Goal: Ask a question

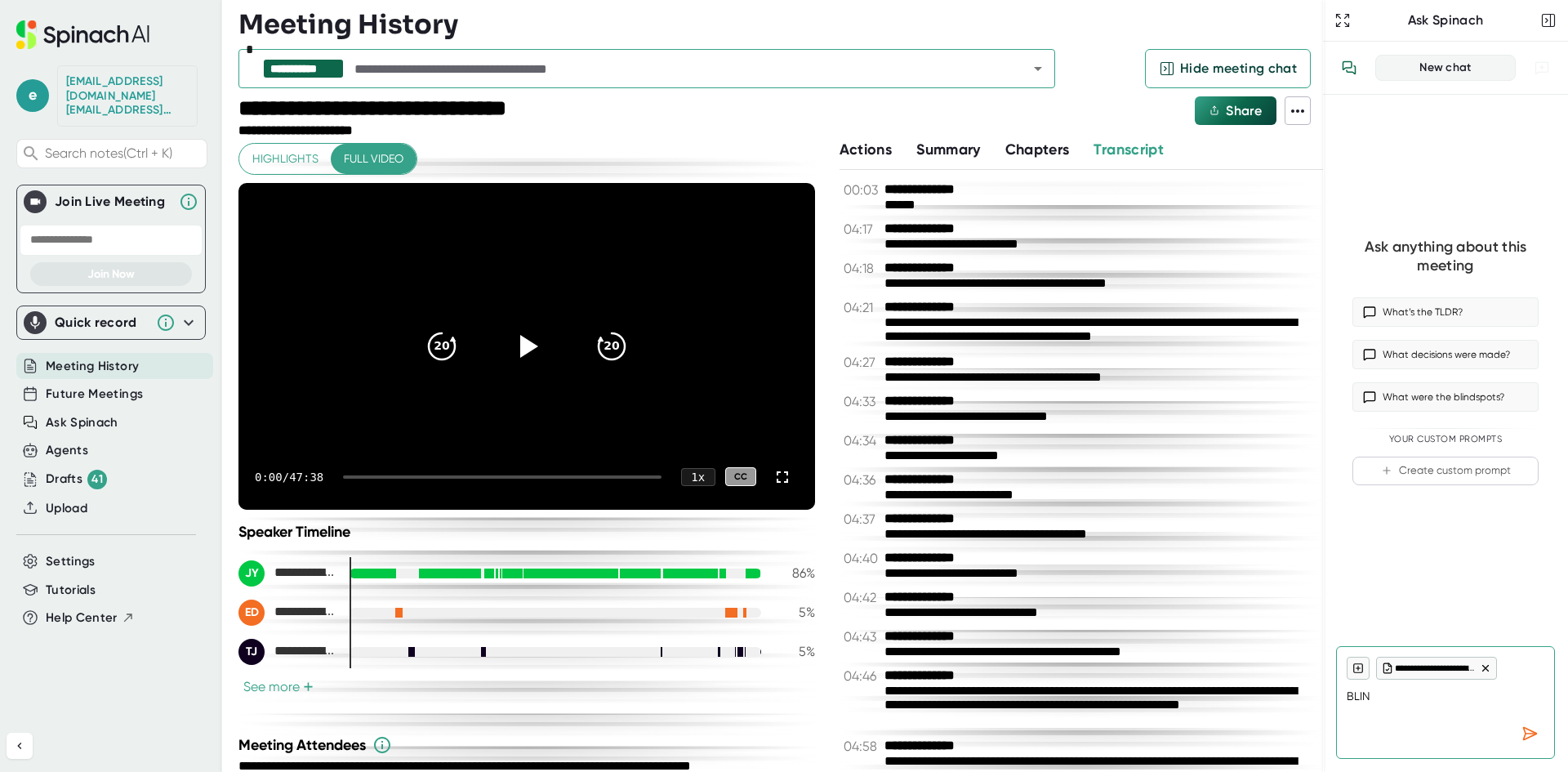
scroll to position [19515, 0]
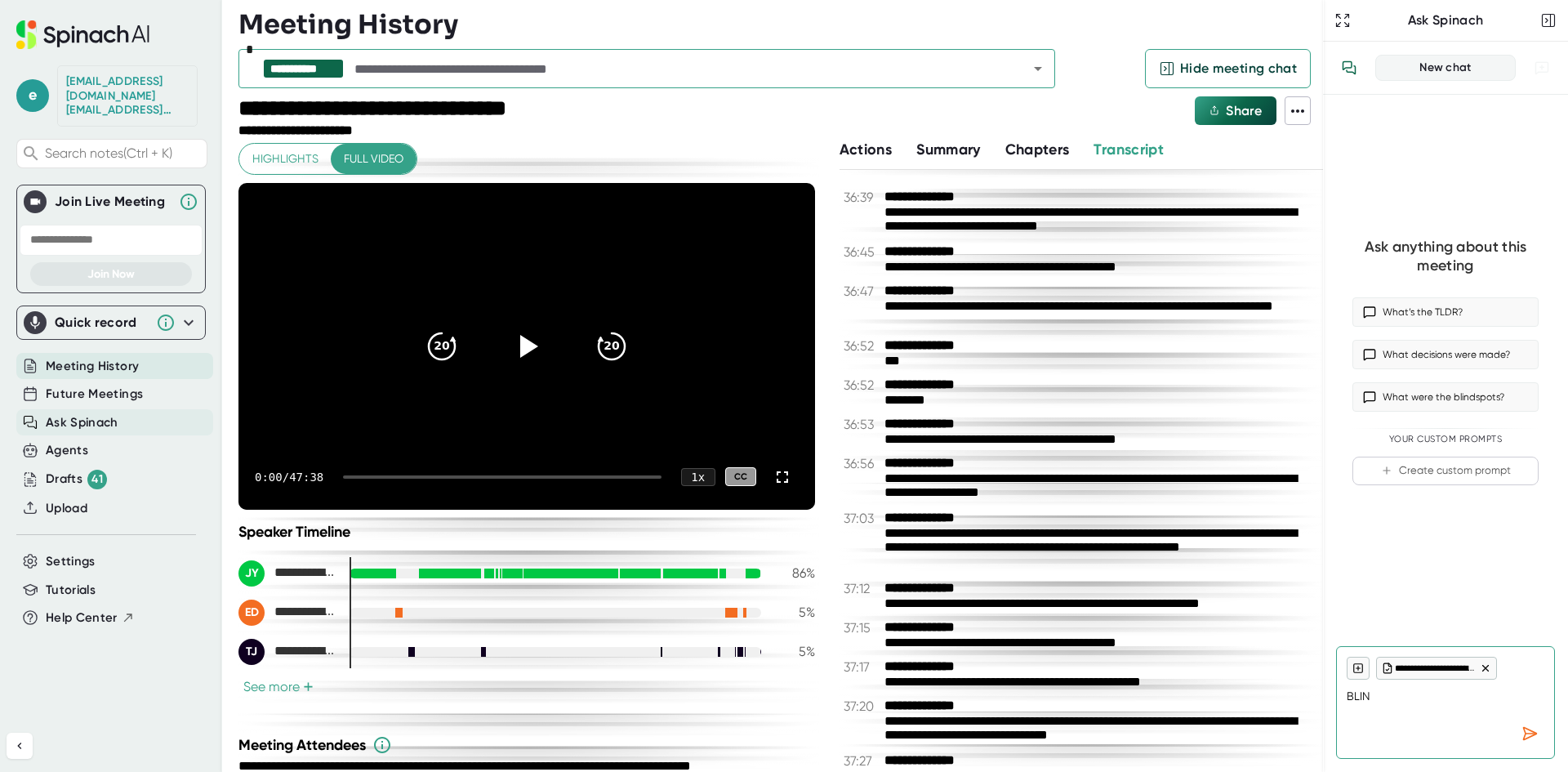
click at [78, 413] on span "Ask Spinach" at bounding box center [82, 423] width 73 height 19
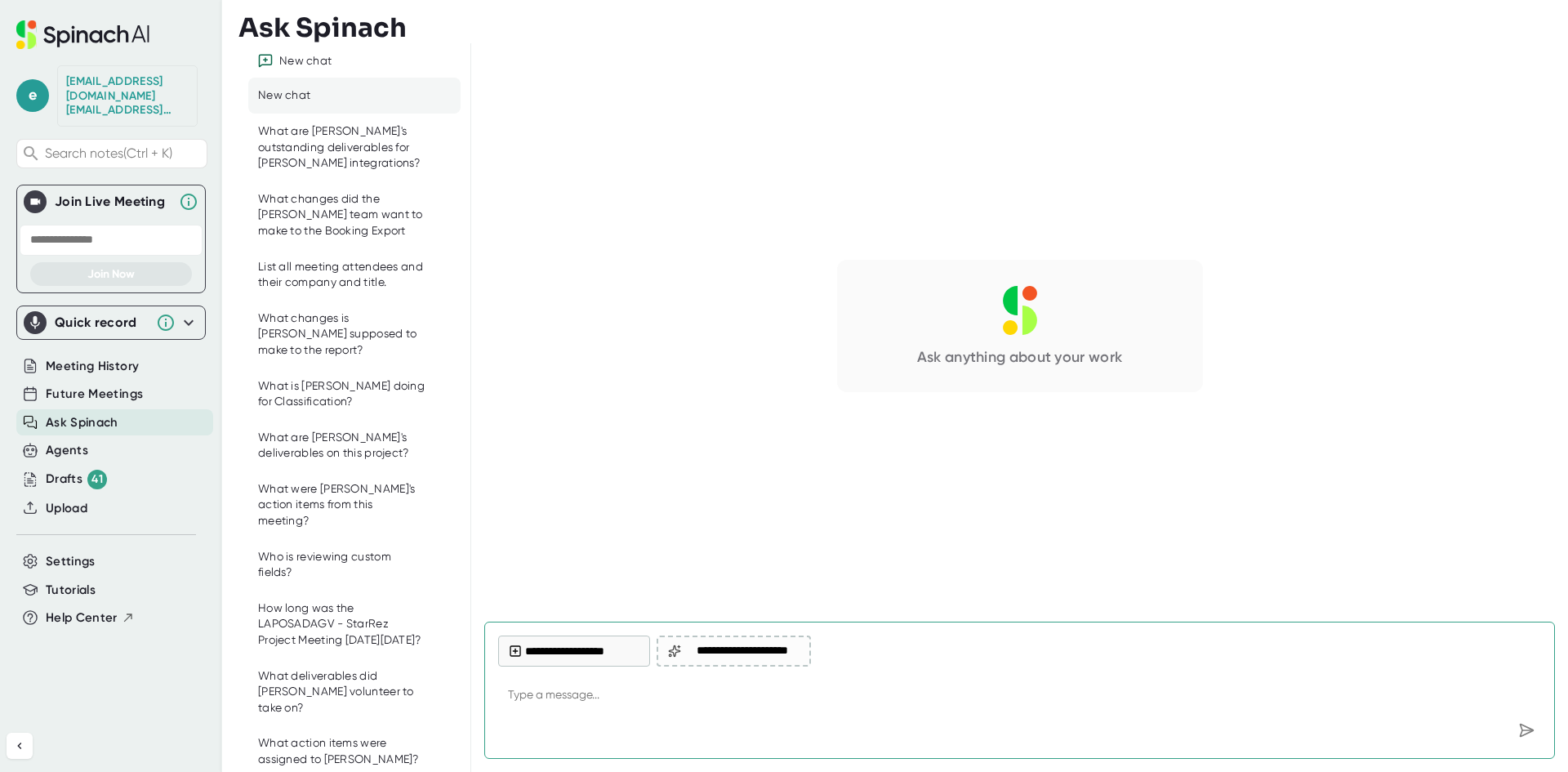
click at [303, 93] on div "New chat" at bounding box center [284, 95] width 52 height 16
click at [321, 143] on div "What are [PERSON_NAME]'s outstanding deliverables for [PERSON_NAME] integration…" at bounding box center [342, 147] width 168 height 49
type textarea "x"
